Goal: Transaction & Acquisition: Download file/media

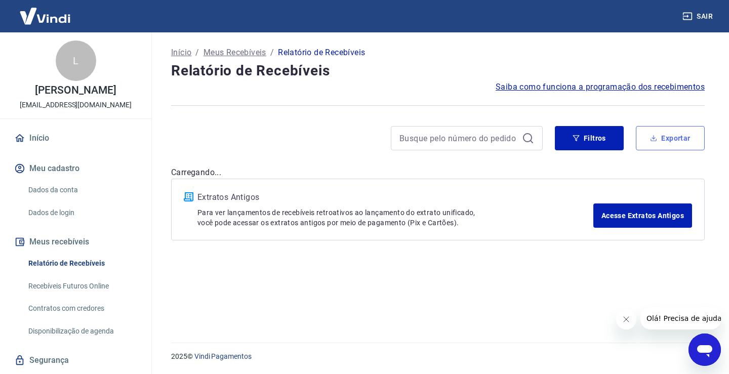
click at [676, 140] on button "Exportar" at bounding box center [670, 138] width 69 height 24
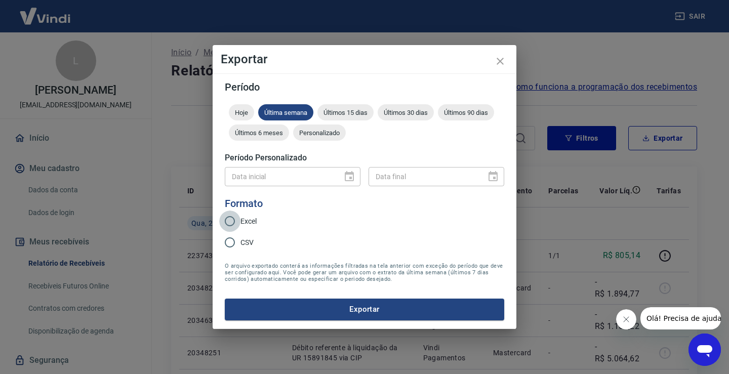
click at [230, 218] on input "Excel" at bounding box center [229, 221] width 21 height 21
radio input "true"
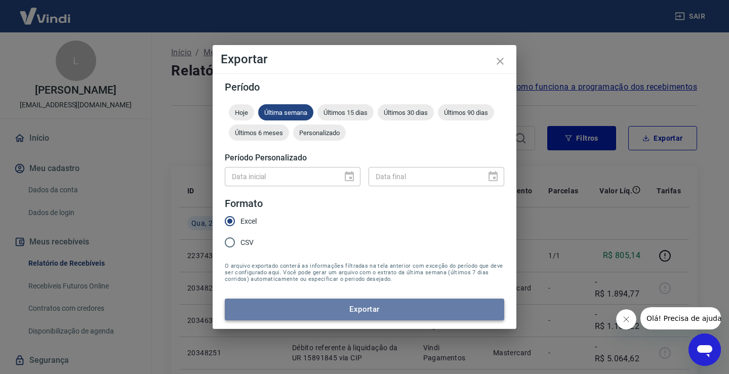
click at [361, 317] on button "Exportar" at bounding box center [365, 309] width 280 height 21
